Goal: Task Accomplishment & Management: Complete application form

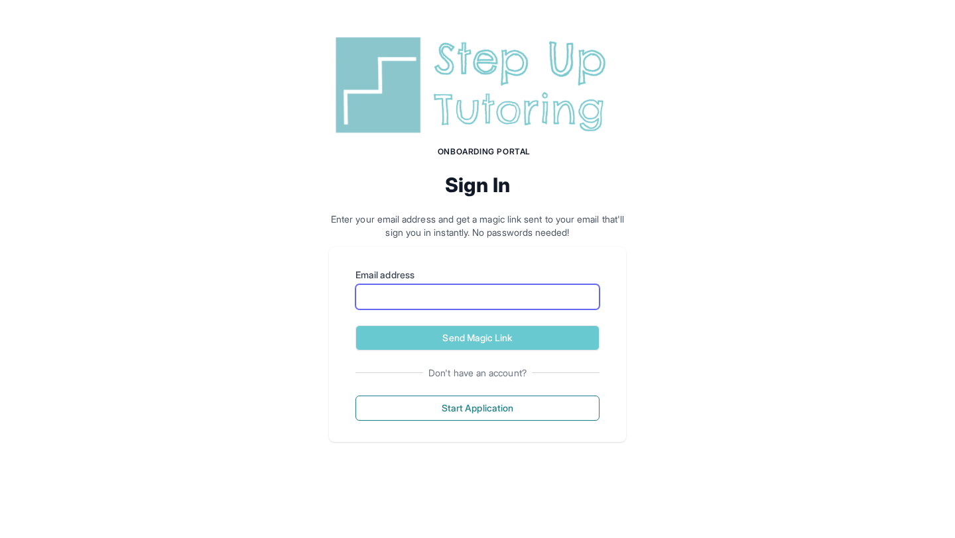
click at [472, 306] on input "Email address" at bounding box center [477, 296] width 244 height 25
type input "**********"
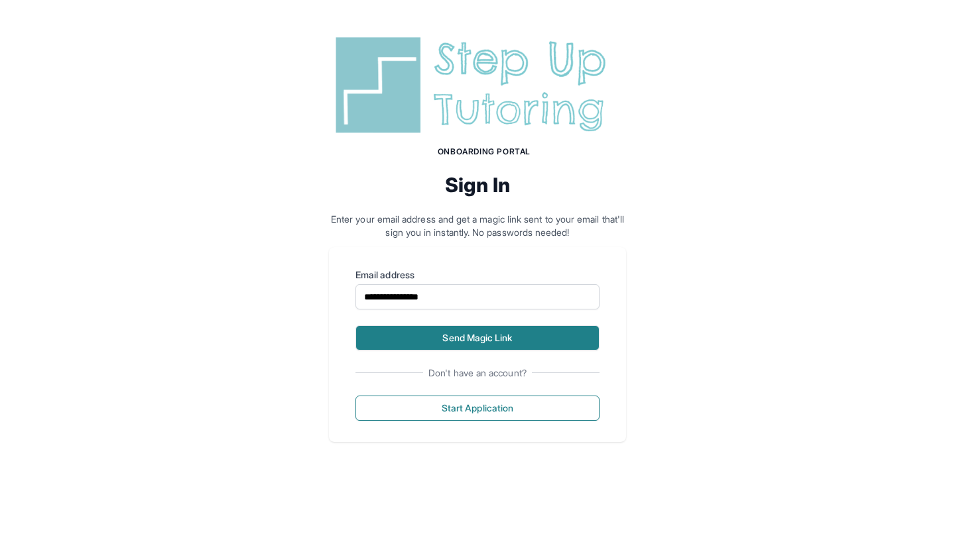
click at [524, 338] on button "Send Magic Link" at bounding box center [477, 337] width 244 height 25
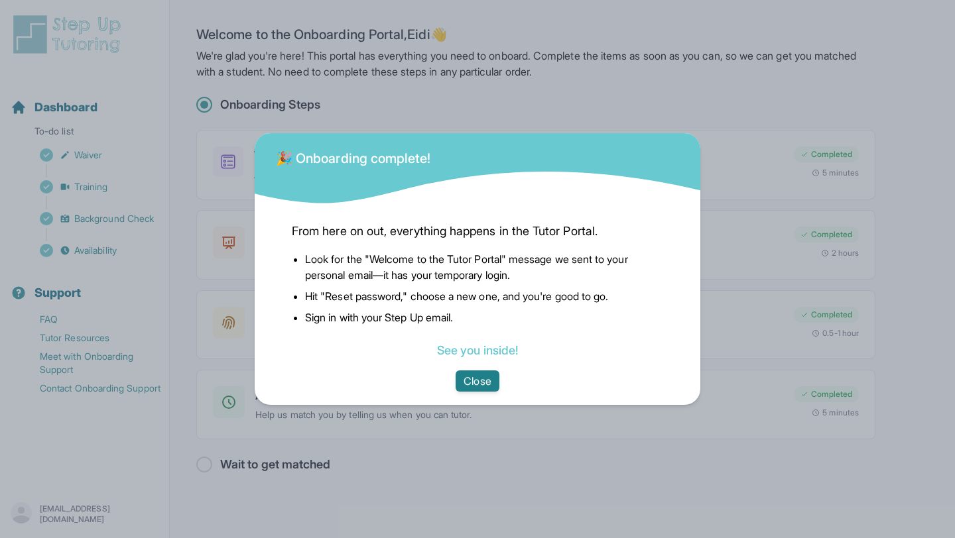
click at [471, 382] on button "Close" at bounding box center [476, 381] width 43 height 21
click at [481, 383] on button "Close" at bounding box center [476, 381] width 43 height 21
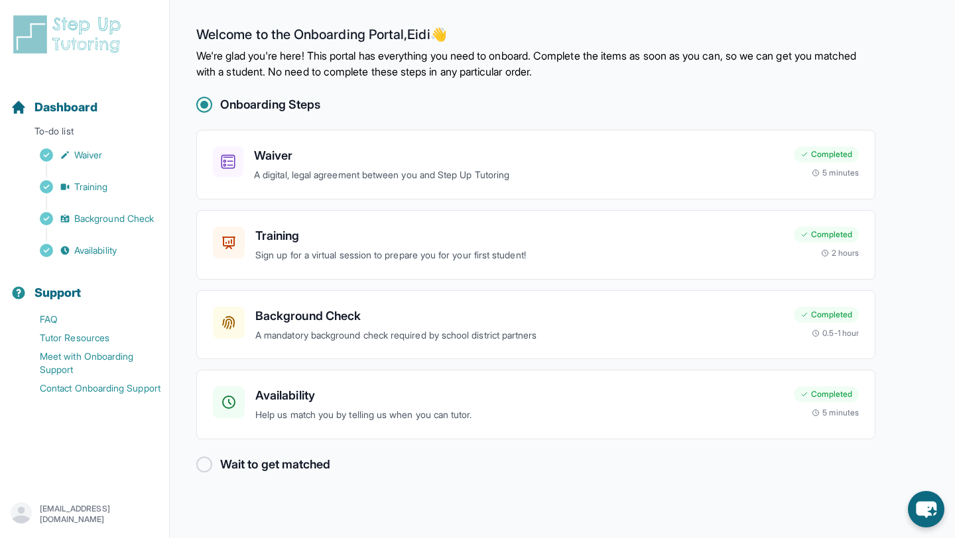
click at [286, 461] on h2 "Wait to get matched" at bounding box center [275, 464] width 110 height 19
click at [204, 465] on div at bounding box center [204, 465] width 16 height 16
click at [63, 107] on span "Dashboard" at bounding box center [65, 107] width 63 height 19
click at [107, 245] on span "Availability" at bounding box center [95, 250] width 42 height 13
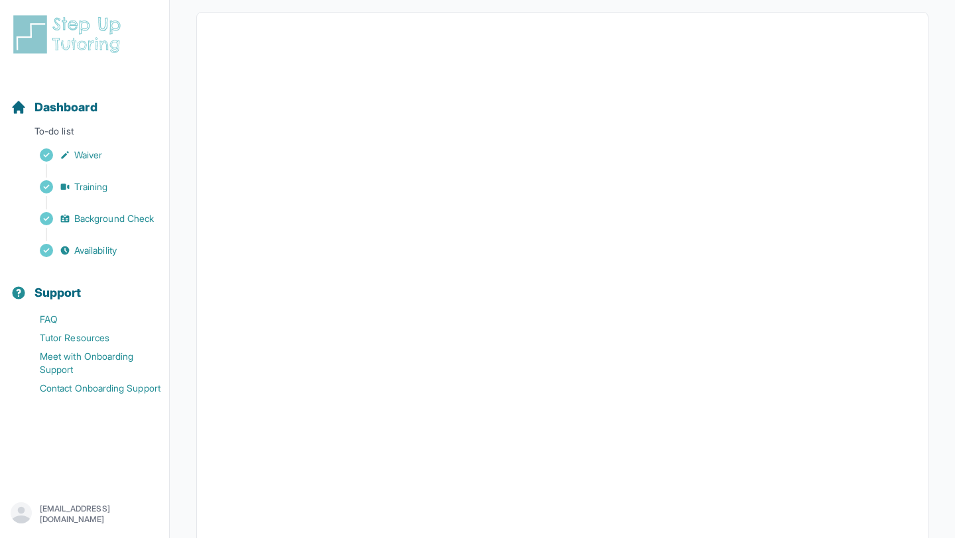
scroll to position [232, 0]
